Goal: Task Accomplishment & Management: Complete application form

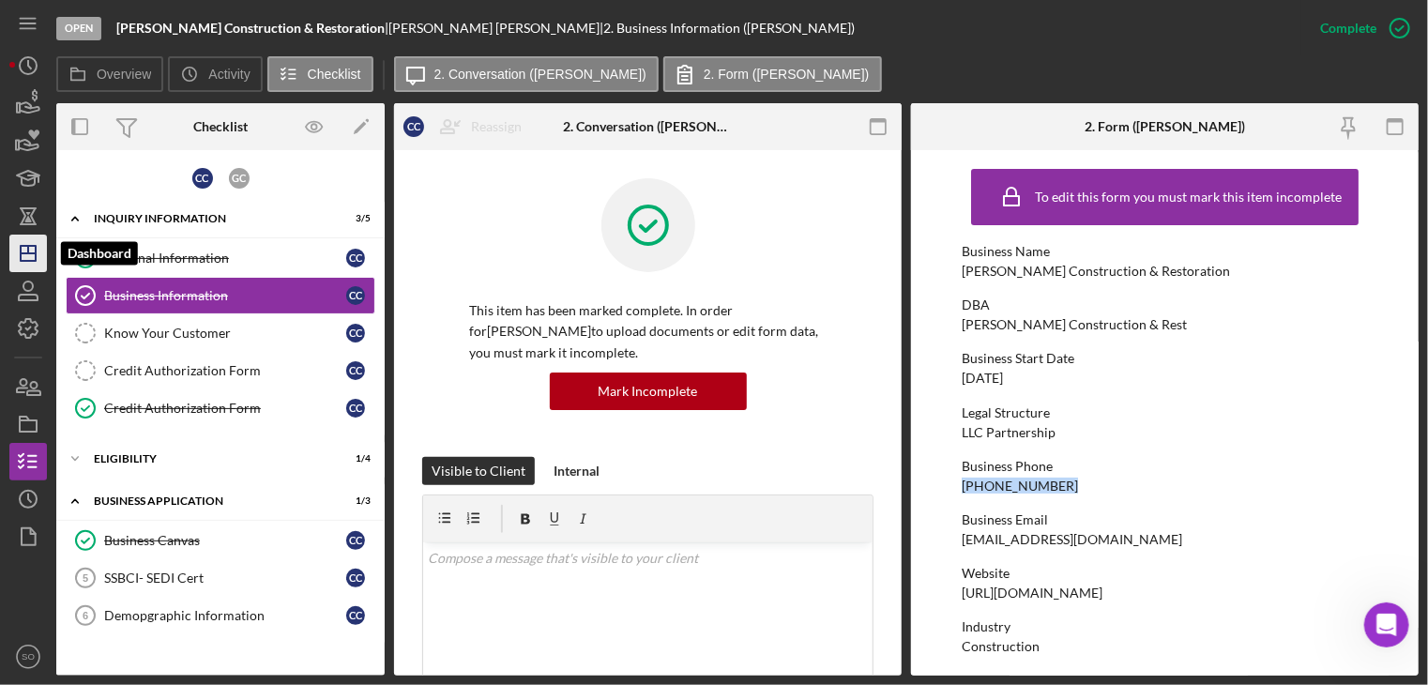
click at [32, 253] on line "button" at bounding box center [28, 253] width 15 height 0
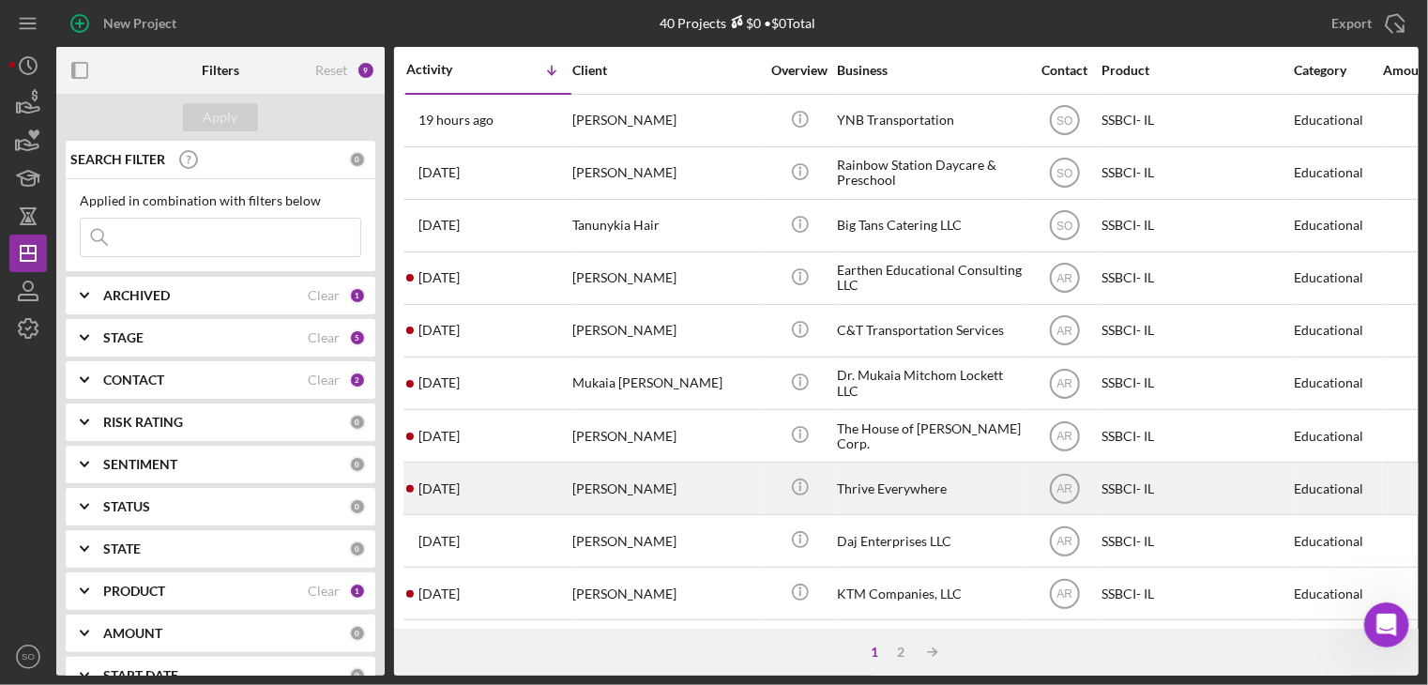
click at [655, 484] on div "[PERSON_NAME]" at bounding box center [666, 488] width 188 height 50
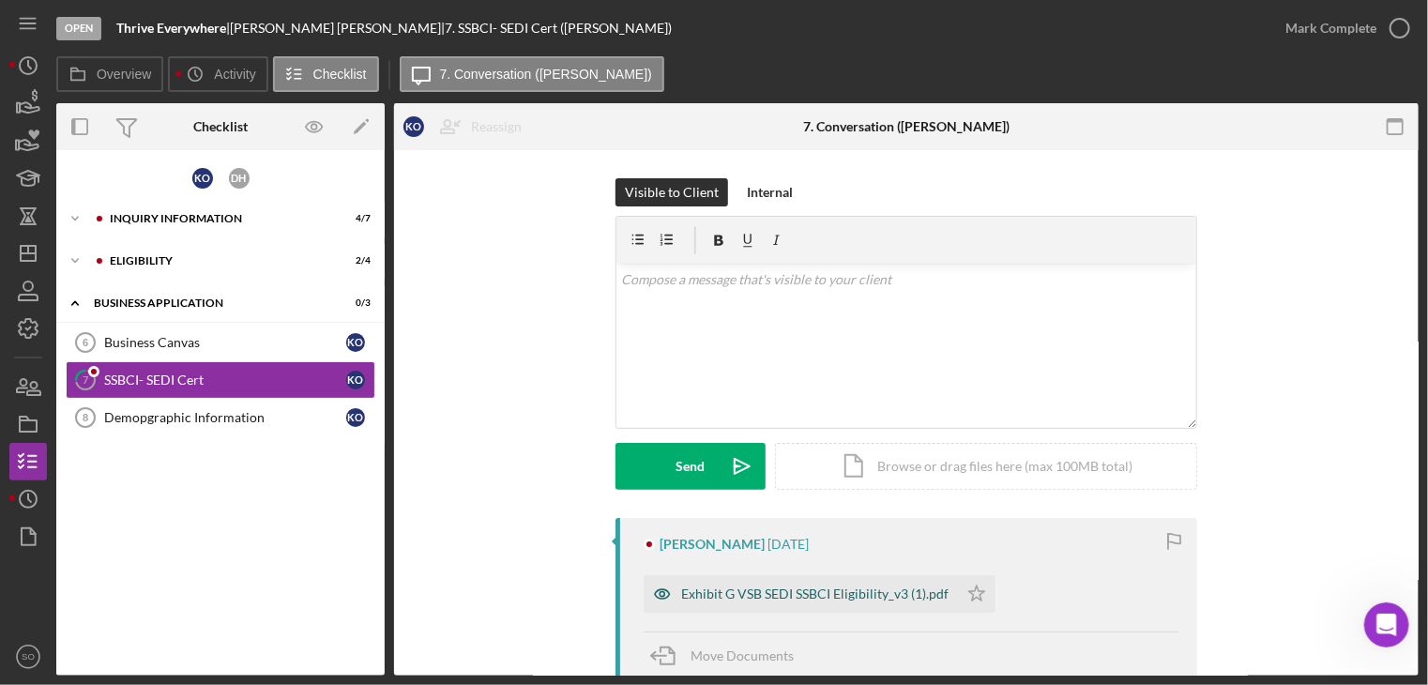
click at [736, 582] on div "Exhibit G VSB SEDI SSBCI Eligibility_v3 (1).pdf" at bounding box center [801, 594] width 314 height 38
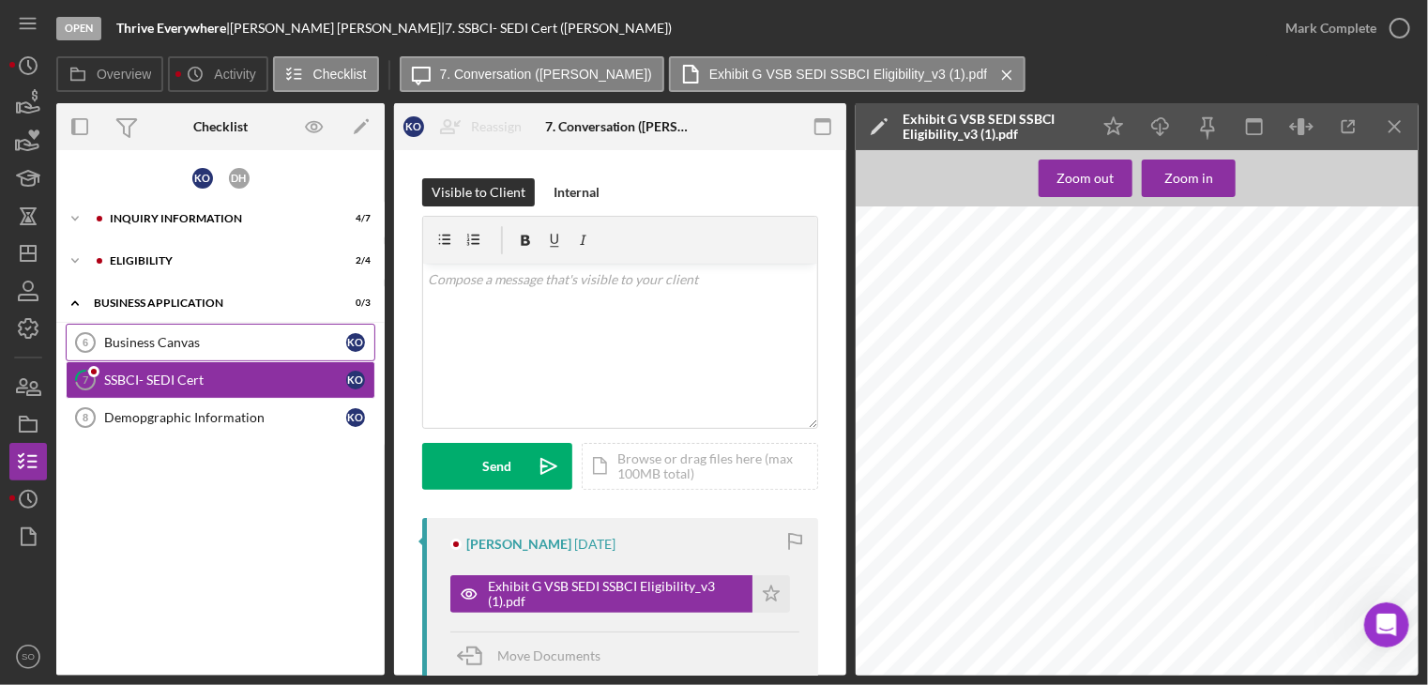
click at [165, 337] on div "Business Canvas" at bounding box center [225, 342] width 242 height 15
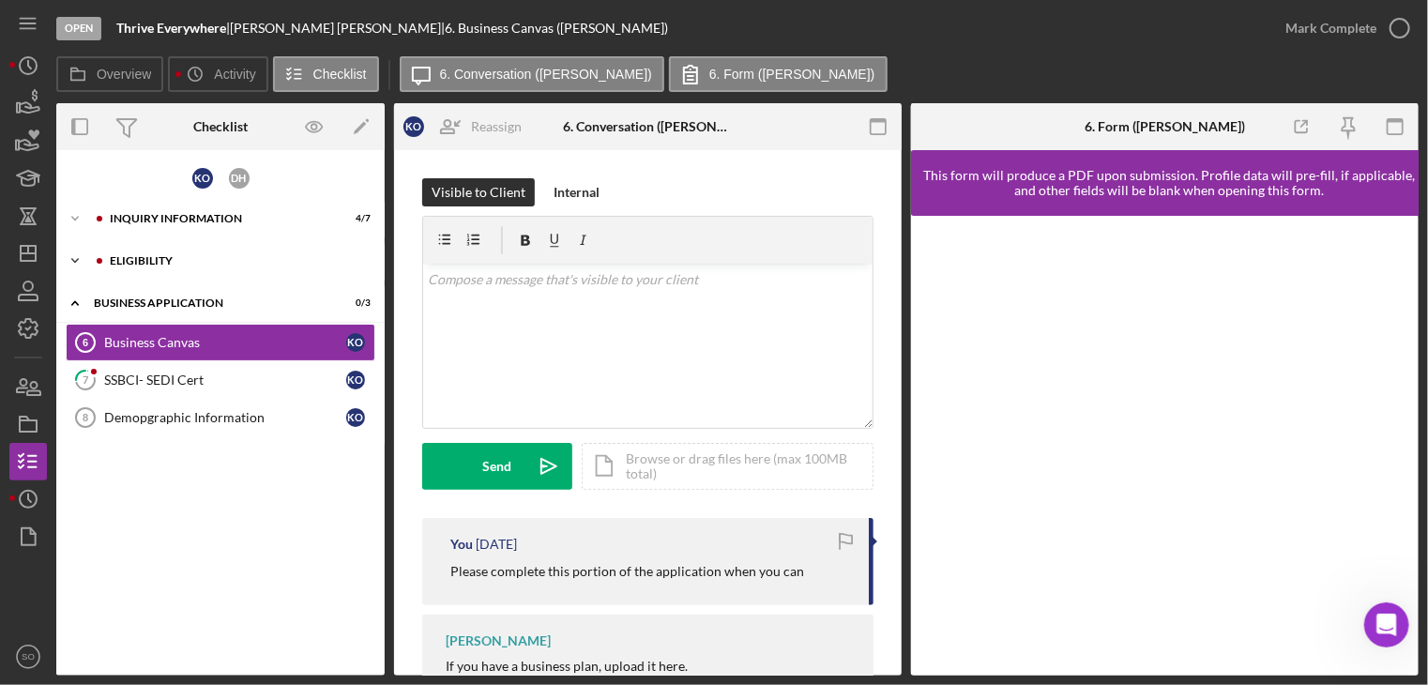
click at [143, 262] on div "Eligibility" at bounding box center [235, 260] width 251 height 11
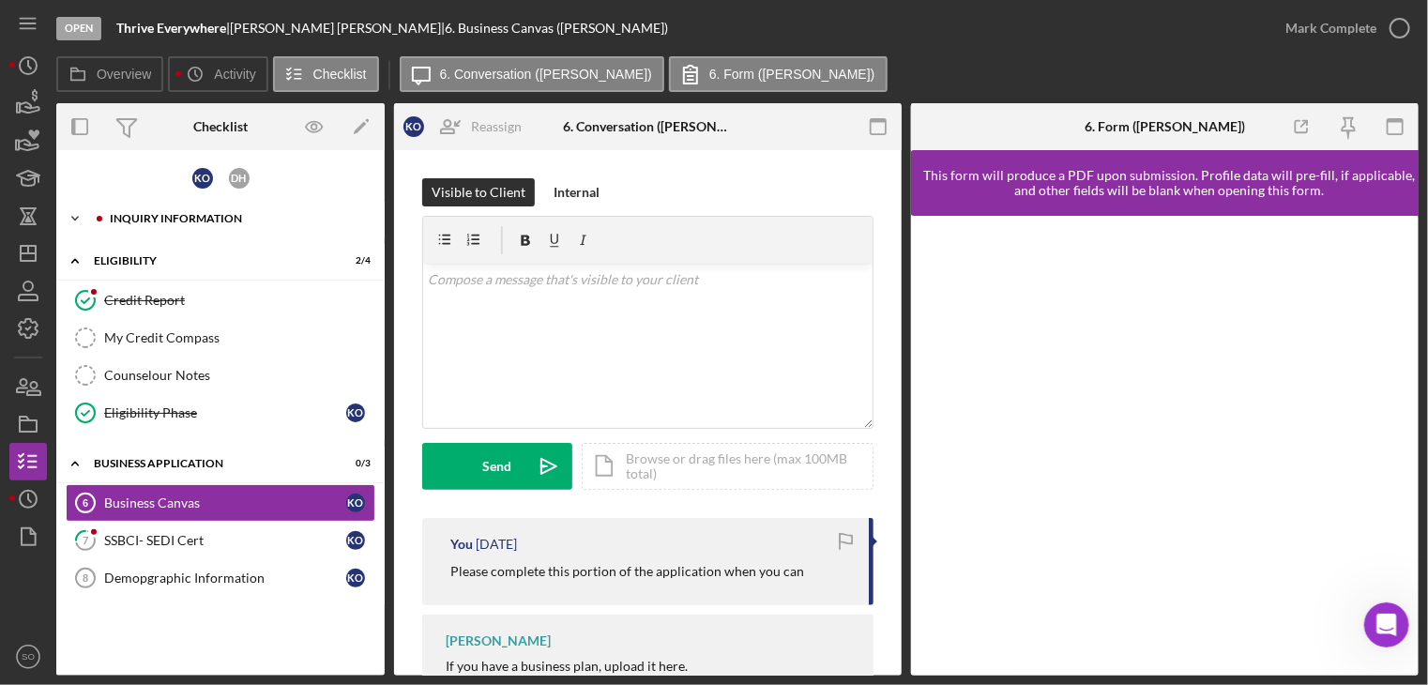
click at [143, 213] on div "Inquiry Information" at bounding box center [235, 218] width 251 height 11
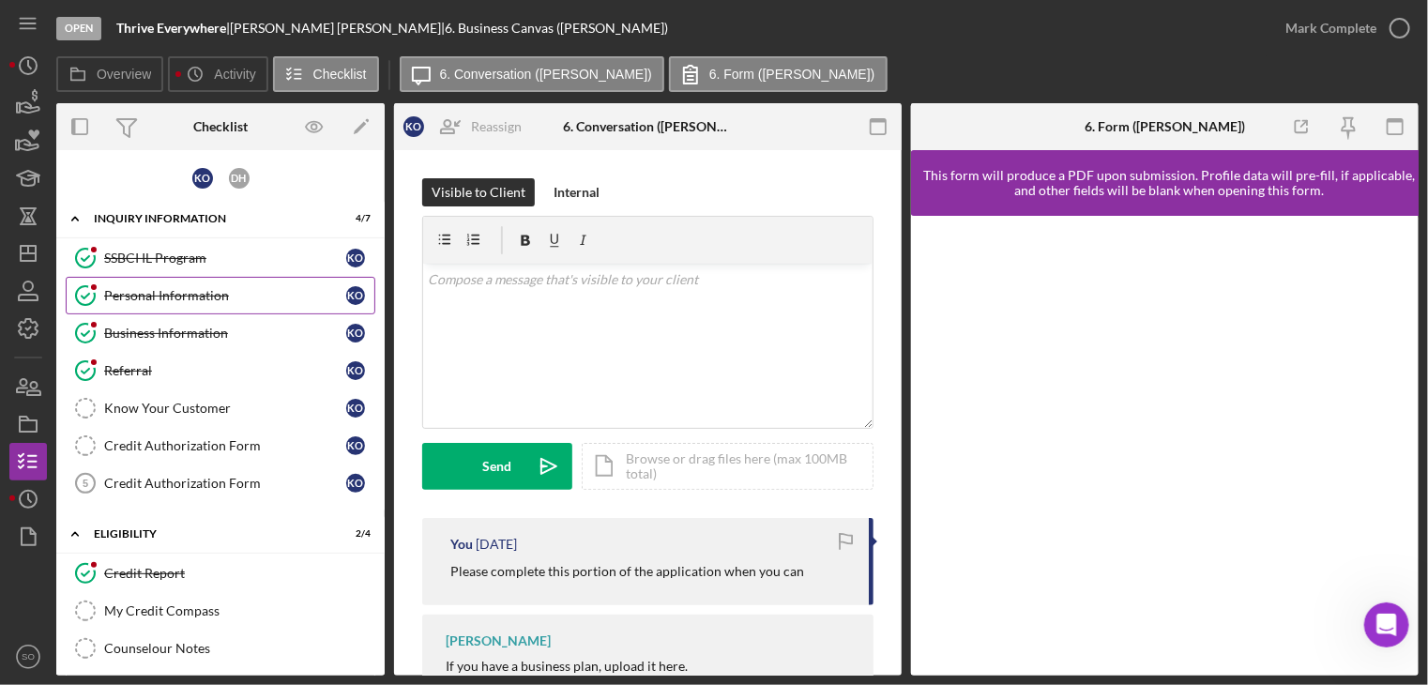
click at [139, 300] on div "Personal Information" at bounding box center [225, 295] width 242 height 15
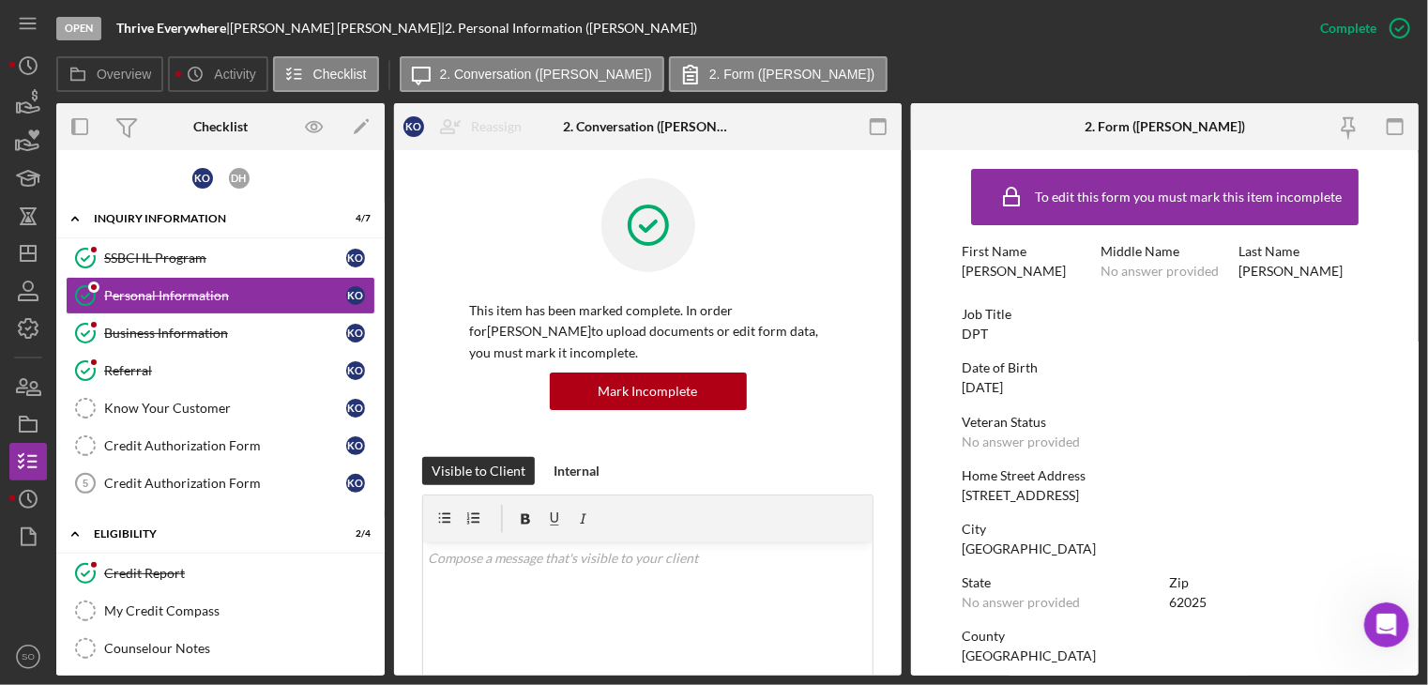
scroll to position [94, 0]
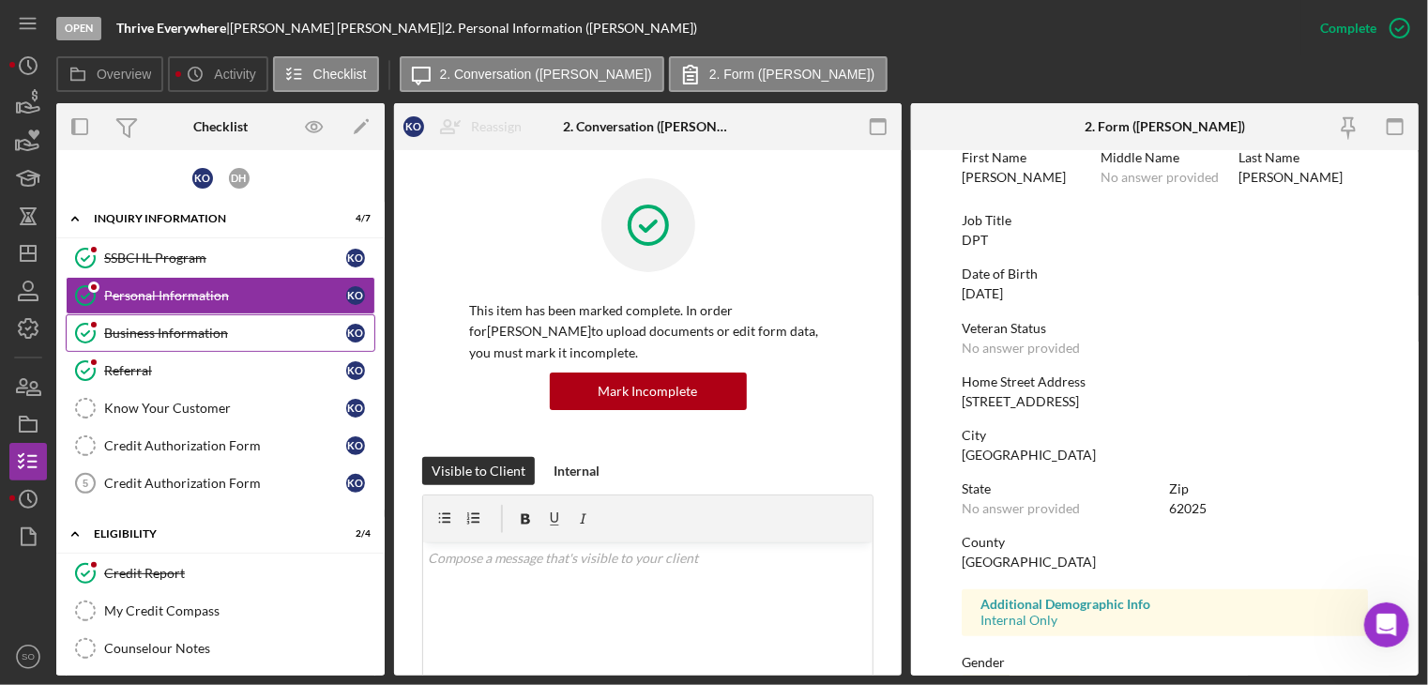
click at [183, 315] on link "Business Information Business Information K O" at bounding box center [221, 333] width 310 height 38
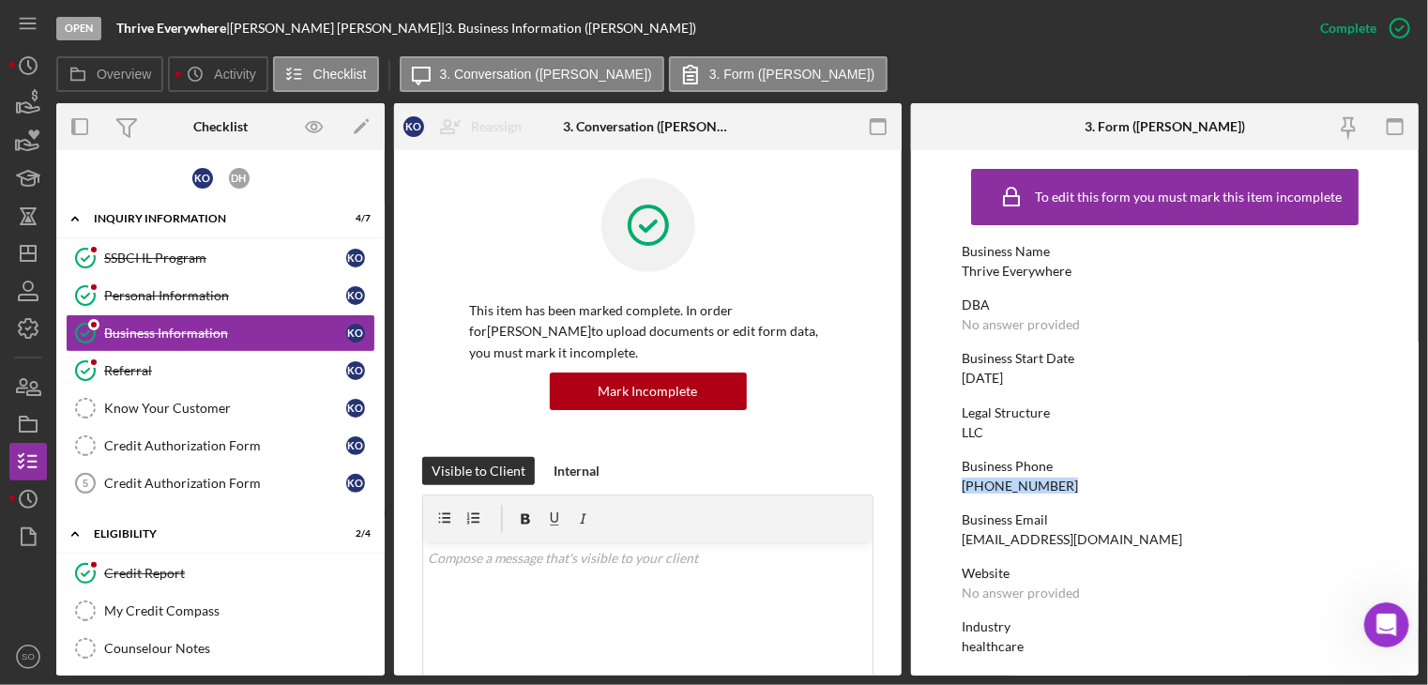
drag, startPoint x: 1062, startPoint y: 485, endPoint x: 988, endPoint y: 484, distance: 74.1
click at [912, 484] on form "To edit this form you must mark this item incomplete Business Name Thrive Every…" at bounding box center [1165, 412] width 508 height 525
copy div "[PHONE_NUMBER]"
click at [26, 253] on icon "Icon/Dashboard" at bounding box center [28, 253] width 47 height 47
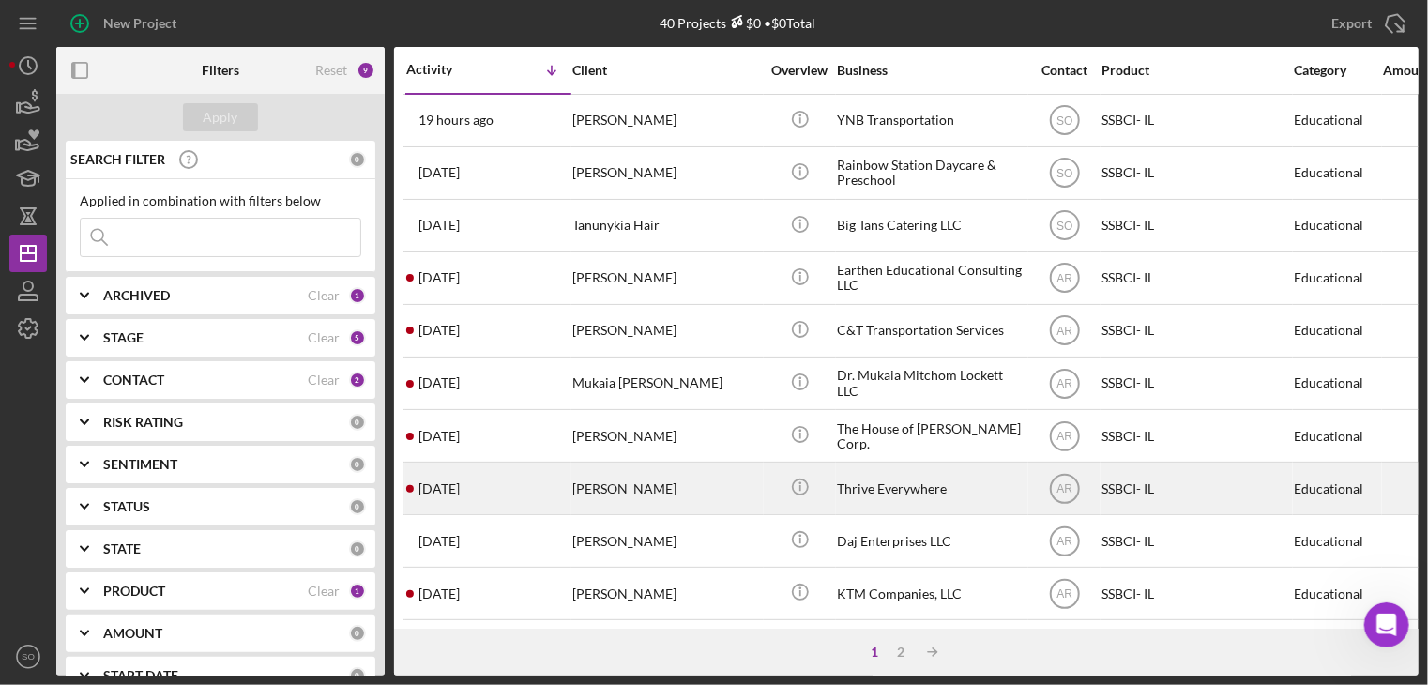
scroll to position [375, 0]
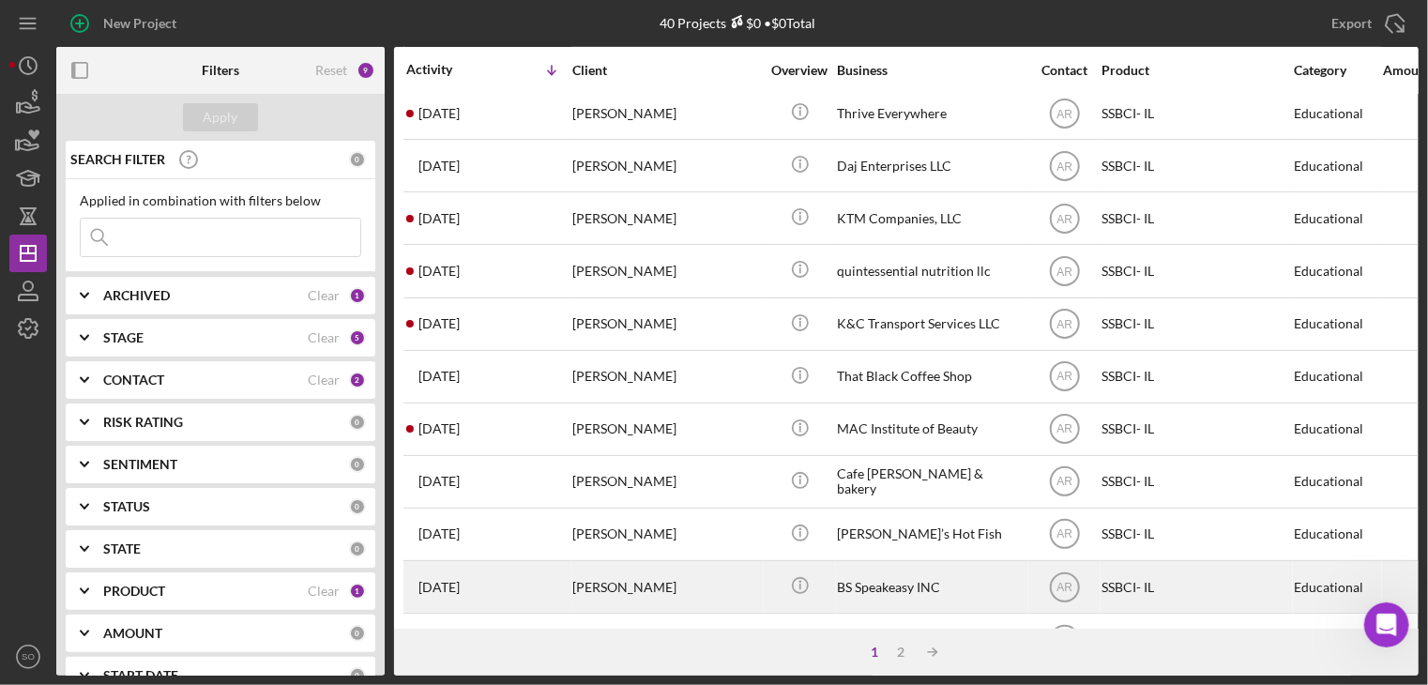
click at [595, 581] on div "[PERSON_NAME]" at bounding box center [666, 587] width 188 height 50
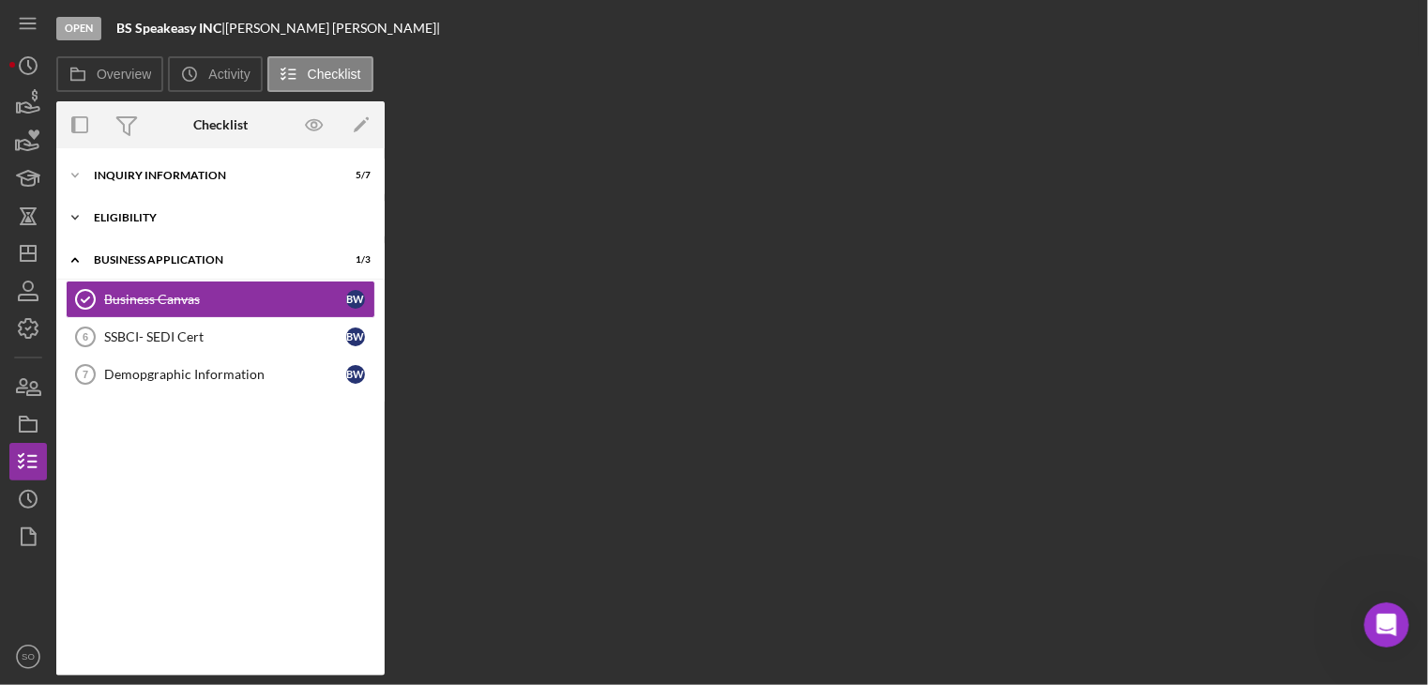
click at [143, 254] on div "Business Application" at bounding box center [209, 259] width 230 height 11
click at [143, 221] on div "Eligibility" at bounding box center [227, 217] width 267 height 11
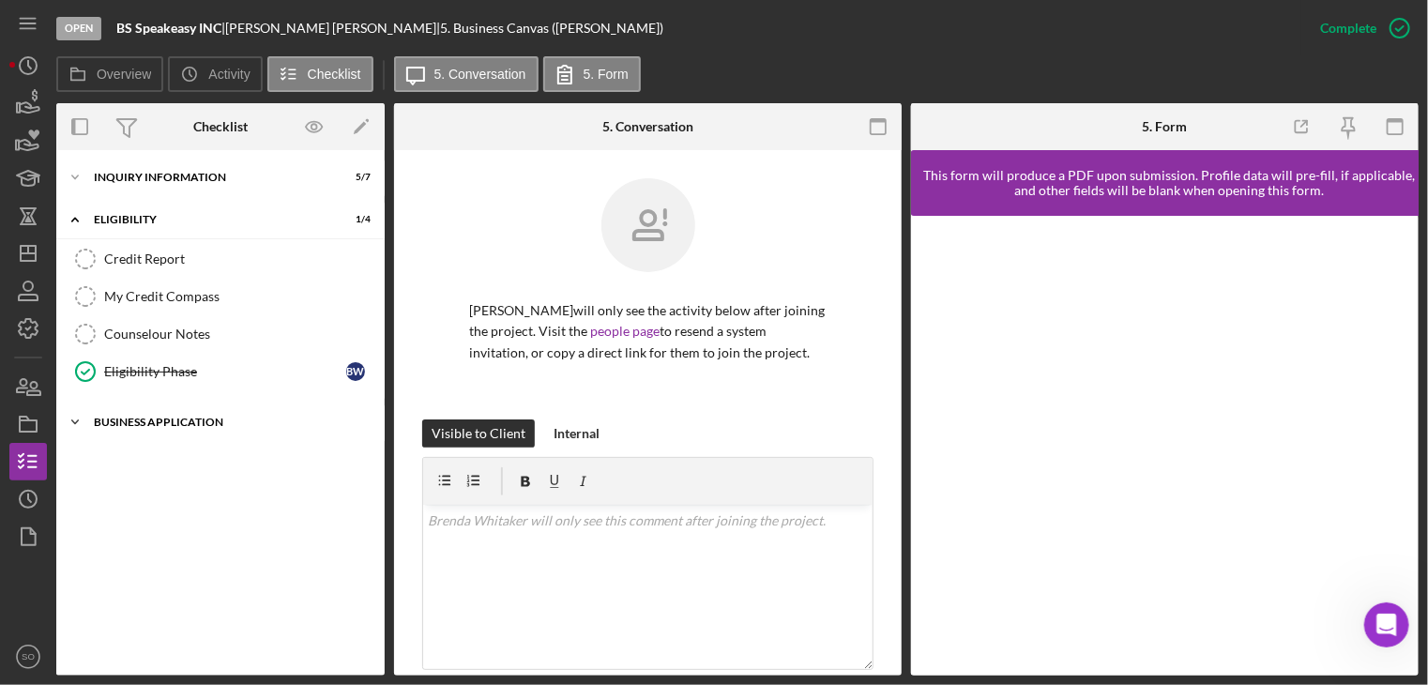
click at [221, 423] on div "Business Application" at bounding box center [227, 422] width 267 height 11
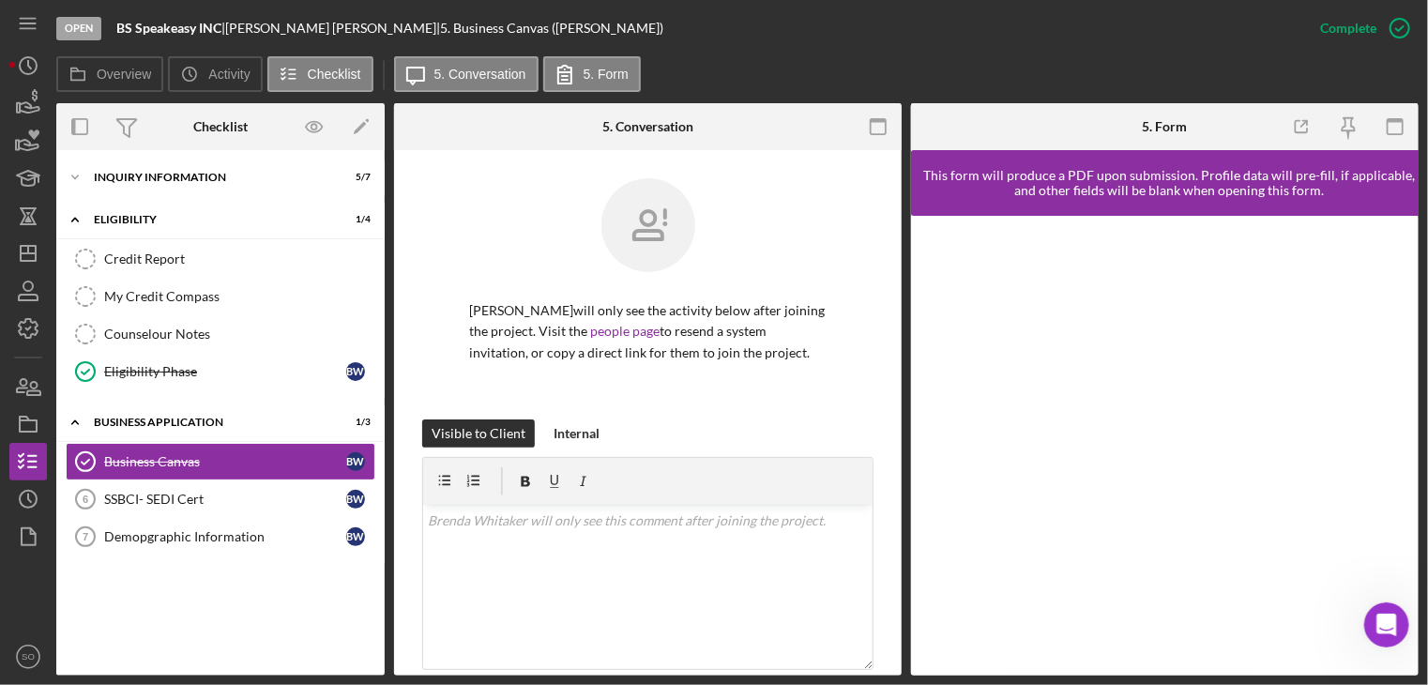
scroll to position [375, 0]
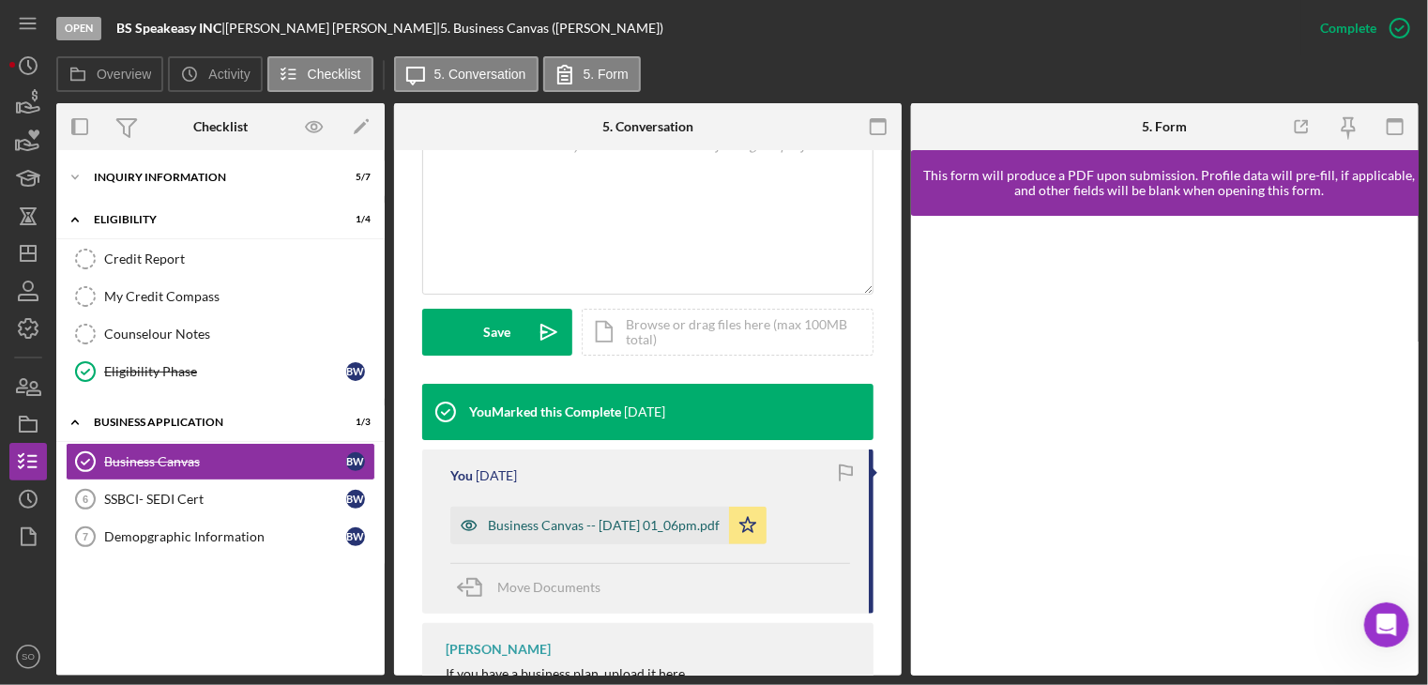
click at [574, 523] on div "Business Canvas -- [DATE] 01_06pm.pdf" at bounding box center [604, 525] width 232 height 15
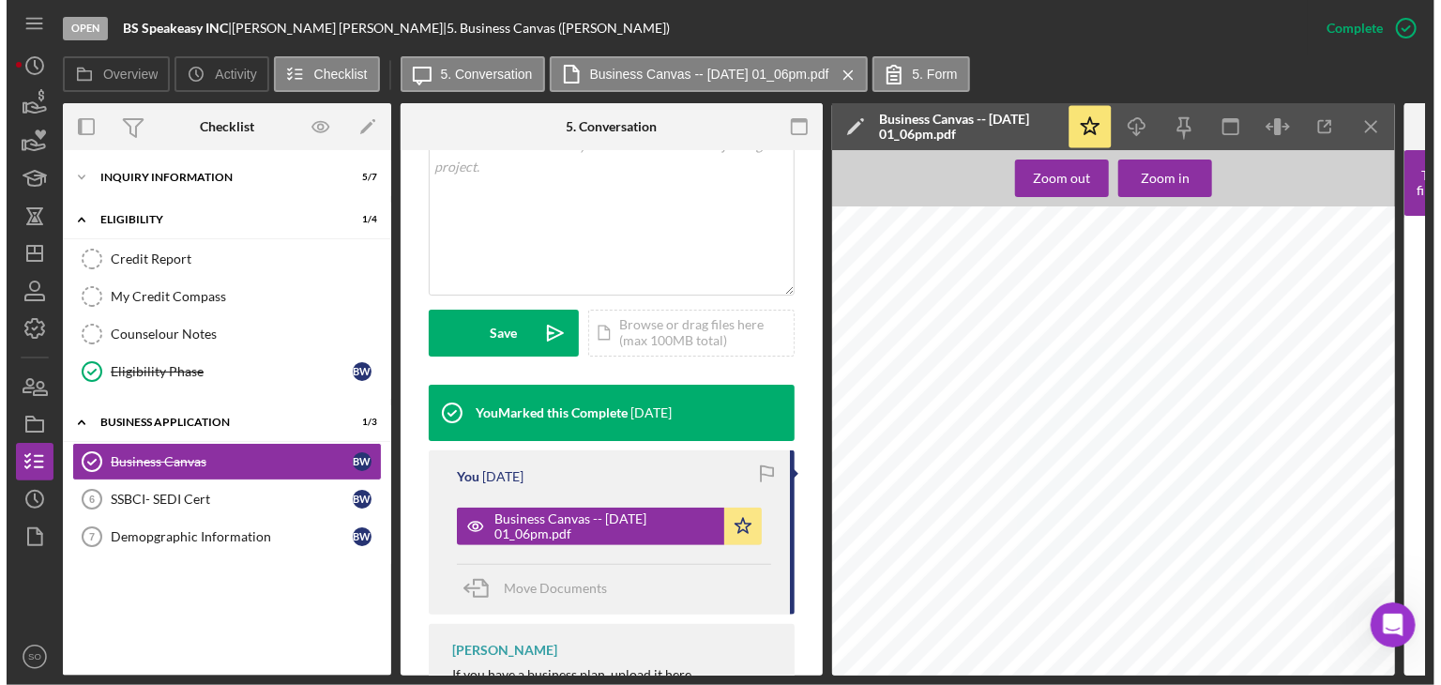
scroll to position [0, 0]
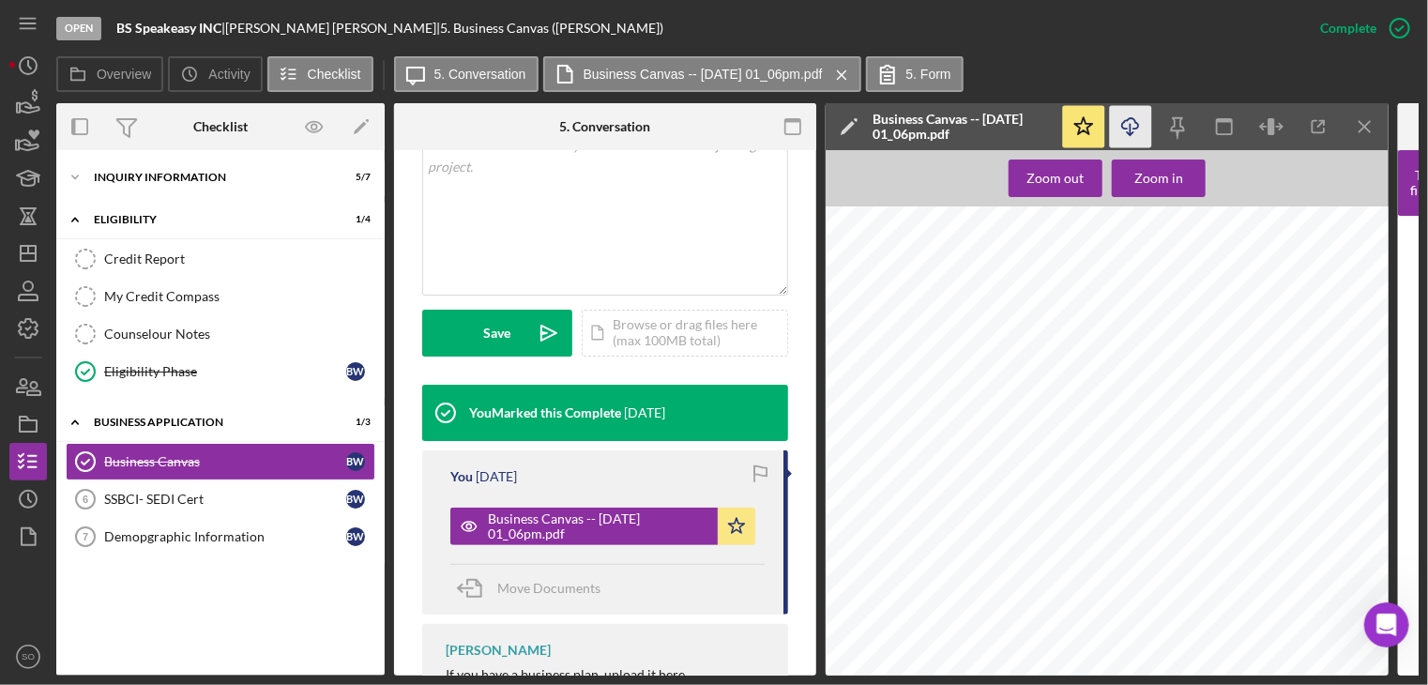
click at [1134, 124] on icon "Icon/Download" at bounding box center [1131, 127] width 42 height 42
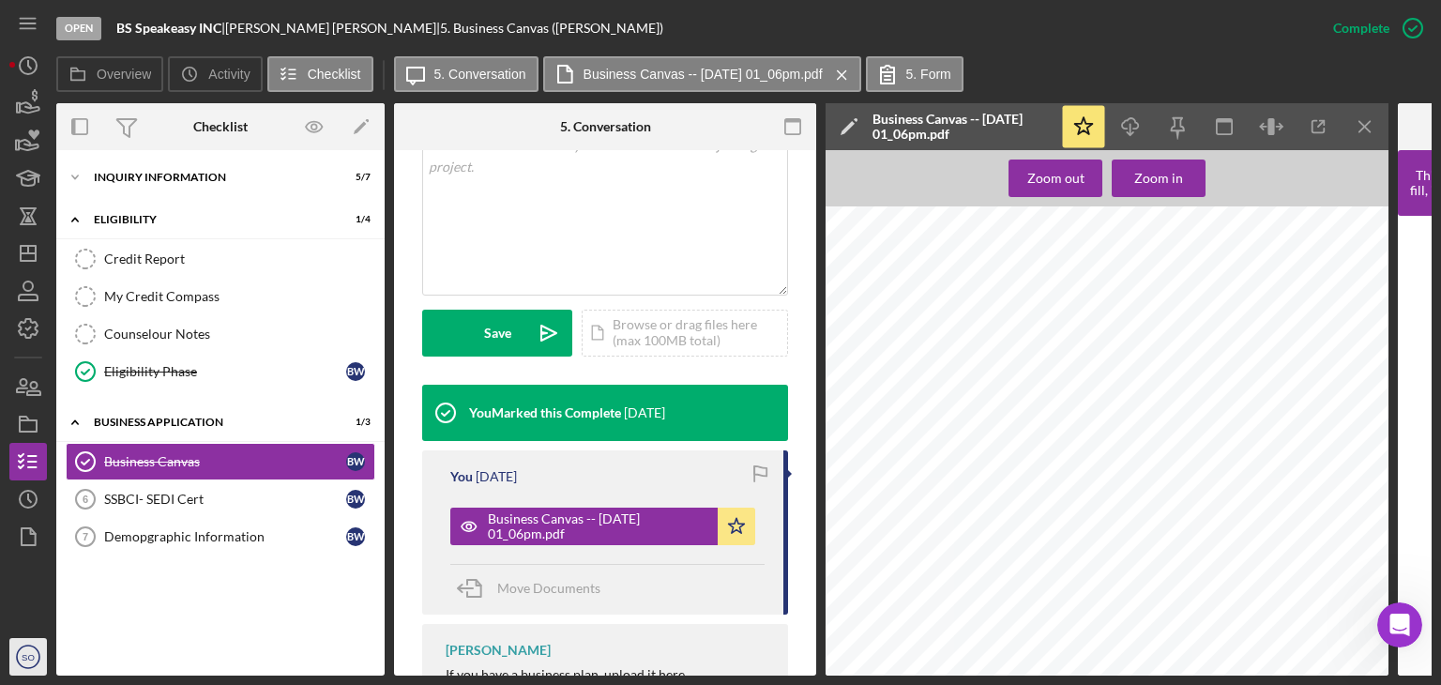
click at [36, 654] on icon "SO" at bounding box center [28, 656] width 38 height 47
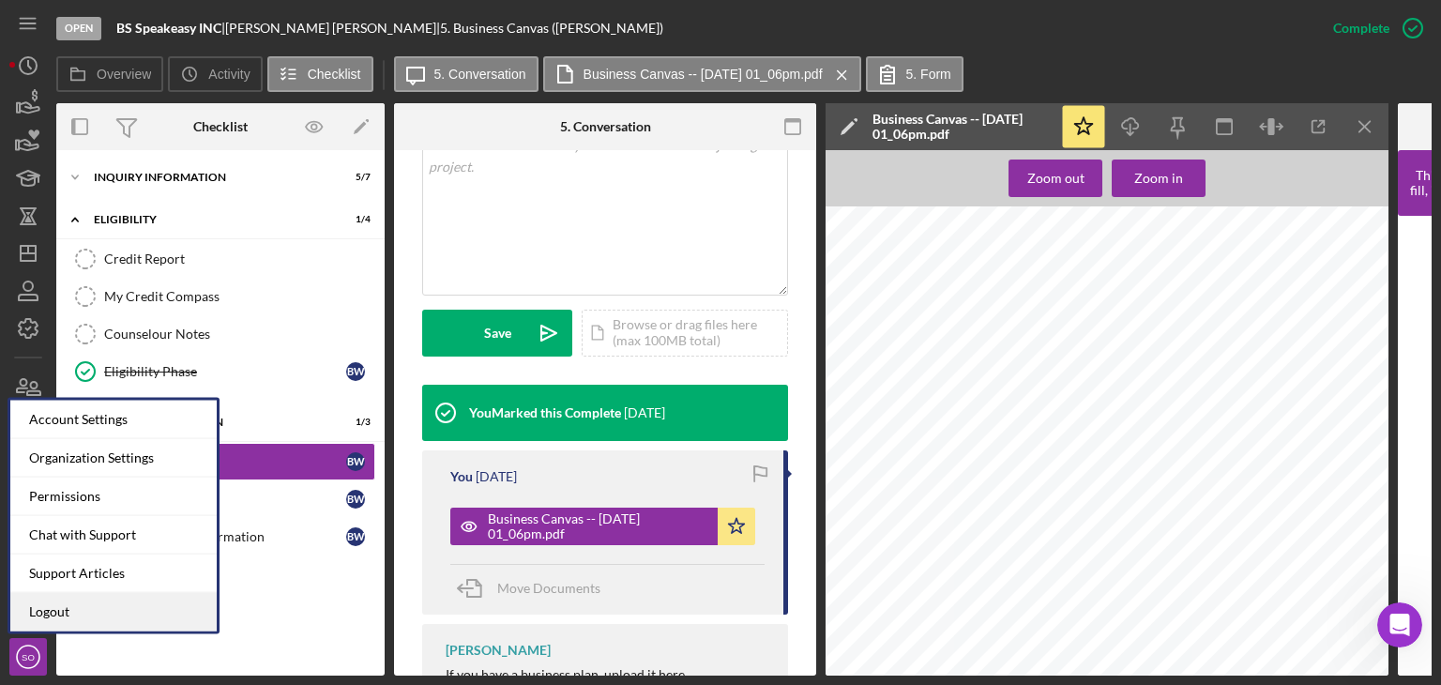
click at [65, 620] on link "Logout" at bounding box center [113, 612] width 206 height 38
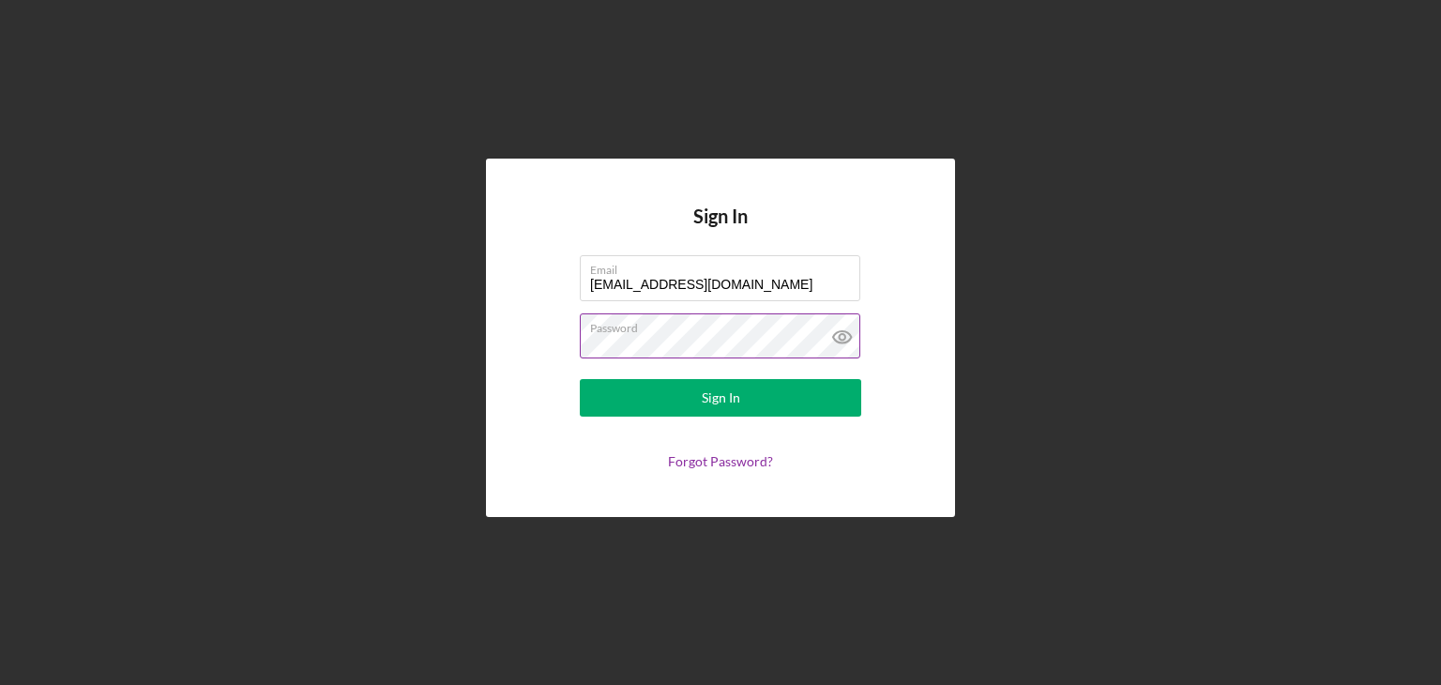
drag, startPoint x: 717, startPoint y: 320, endPoint x: 753, endPoint y: 313, distance: 37.2
click at [717, 320] on label "Password" at bounding box center [725, 324] width 270 height 21
drag, startPoint x: 772, startPoint y: 284, endPoint x: 383, endPoint y: 282, distance: 389.4
click at [383, 282] on div "Sign In Email [EMAIL_ADDRESS][DOMAIN_NAME] Password Sign In Forgot Password?" at bounding box center [720, 338] width 1422 height 676
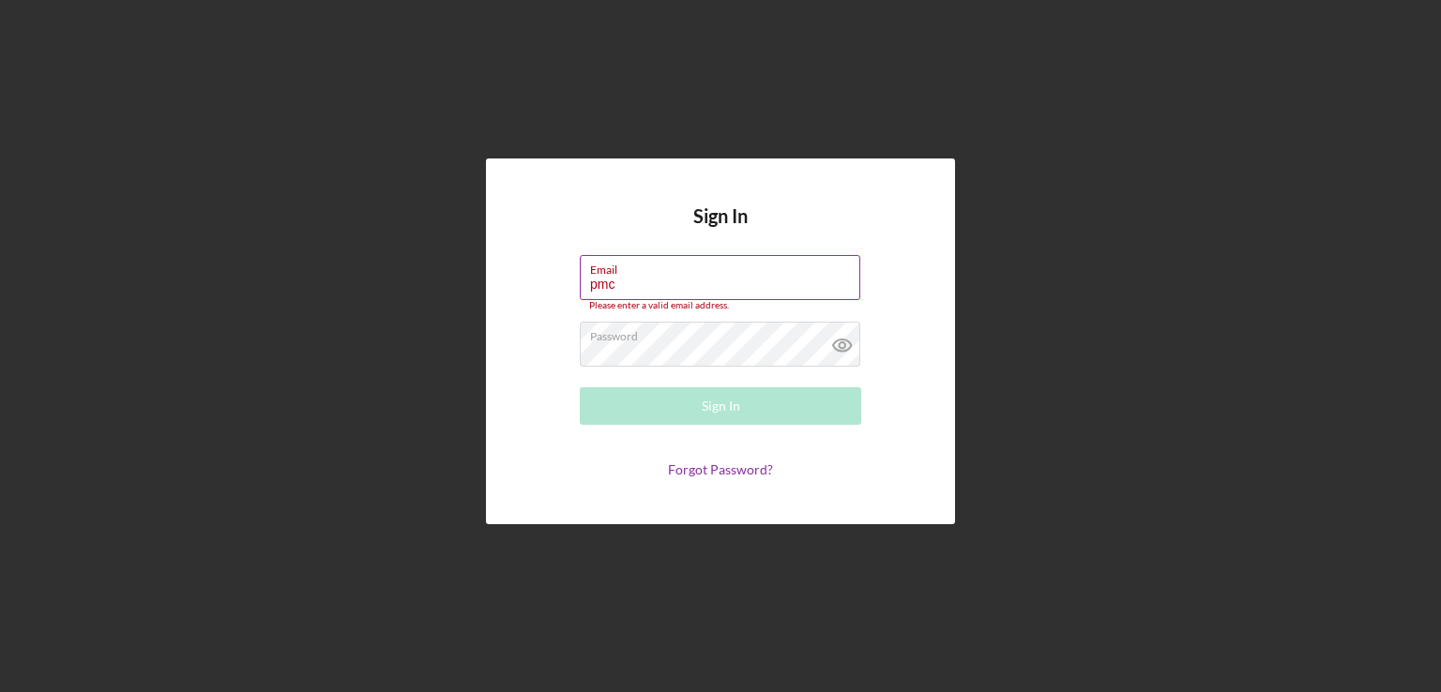
click at [631, 277] on input "pmc" at bounding box center [720, 277] width 281 height 45
click at [599, 277] on input "pmc" at bounding box center [720, 277] width 281 height 45
click at [619, 280] on input "pmc" at bounding box center [720, 277] width 281 height 45
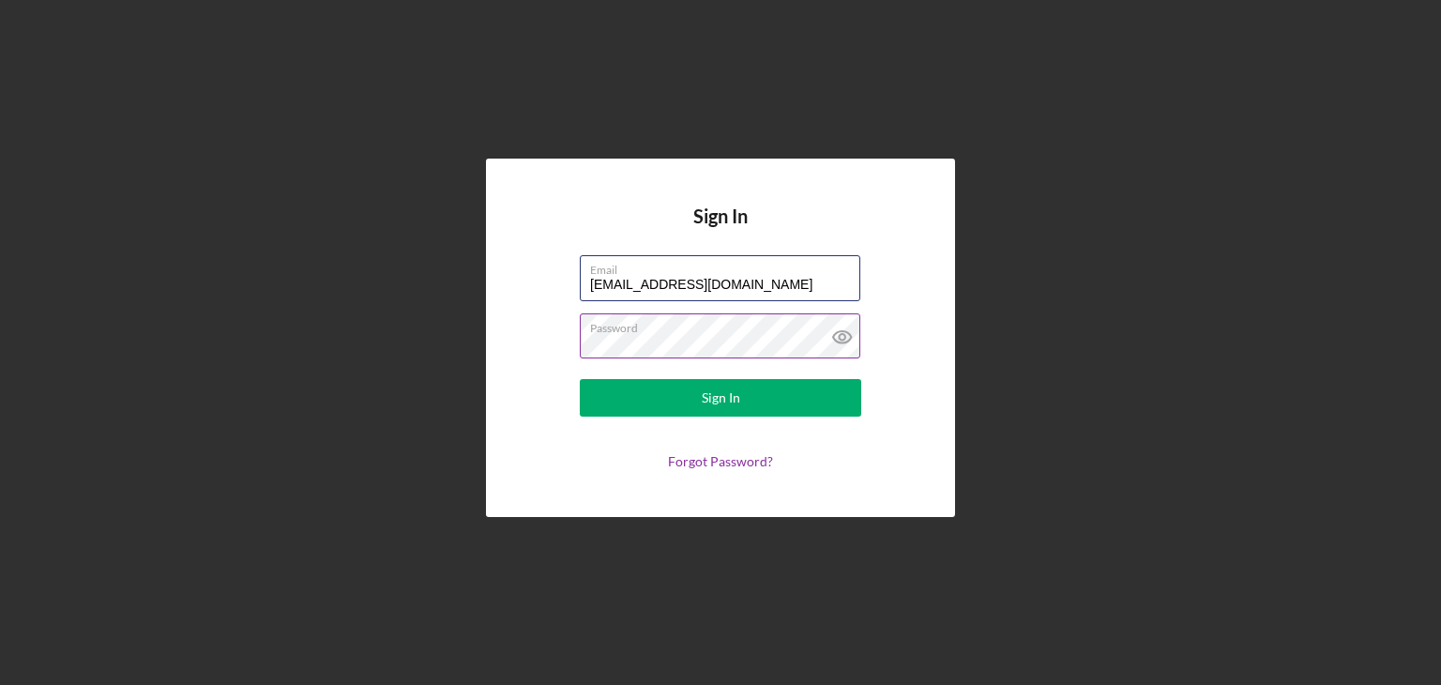
type input "[EMAIL_ADDRESS][DOMAIN_NAME]"
click at [430, 331] on div "Sign In Email [EMAIL_ADDRESS][DOMAIN_NAME] Password Sign In Forgot Password?" at bounding box center [720, 338] width 1422 height 676
click at [580, 379] on button "Sign In" at bounding box center [720, 398] width 281 height 38
